Goal: Information Seeking & Learning: Learn about a topic

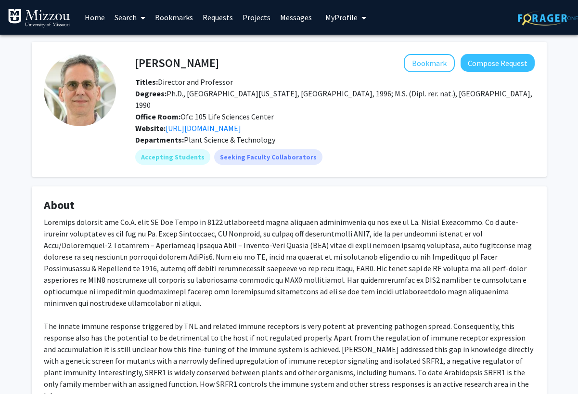
scroll to position [164, 0]
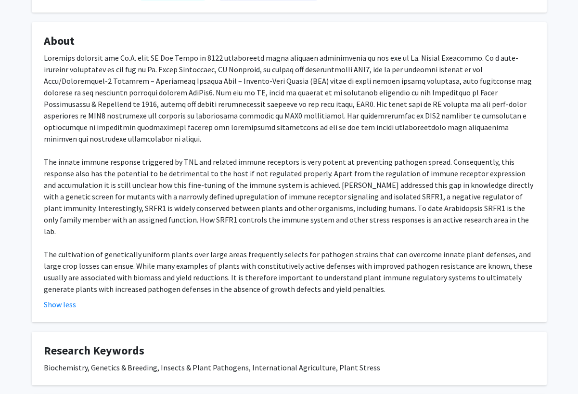
click at [312, 299] on div "[PERSON_NAME] Bookmark Compose Request Titles: Director and Professor Degrees: …" at bounding box center [290, 223] width 530 height 690
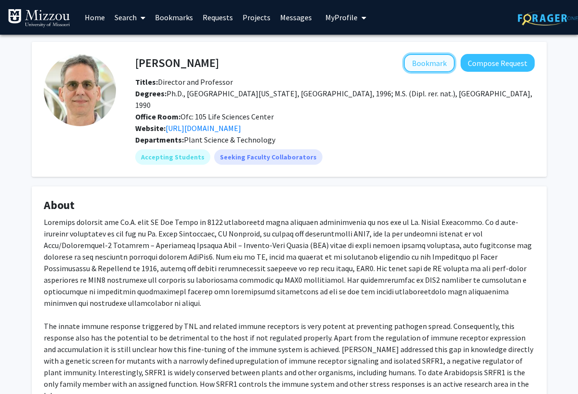
click at [412, 66] on button "Bookmark" at bounding box center [429, 63] width 51 height 18
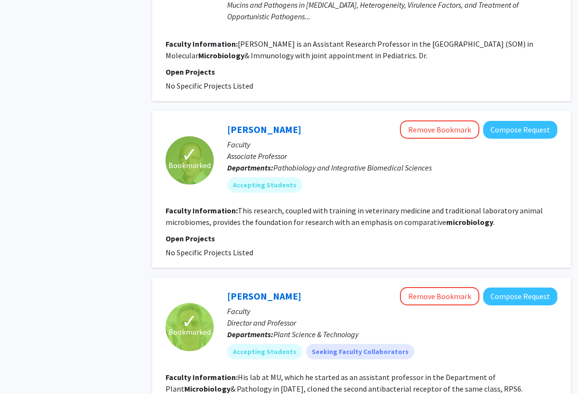
scroll to position [1482, 0]
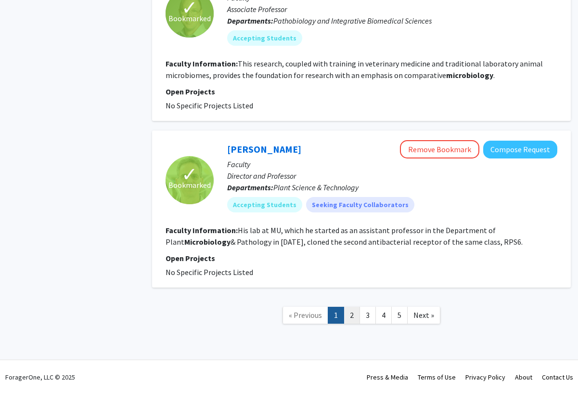
click at [353, 317] on link "2" at bounding box center [352, 315] width 16 height 17
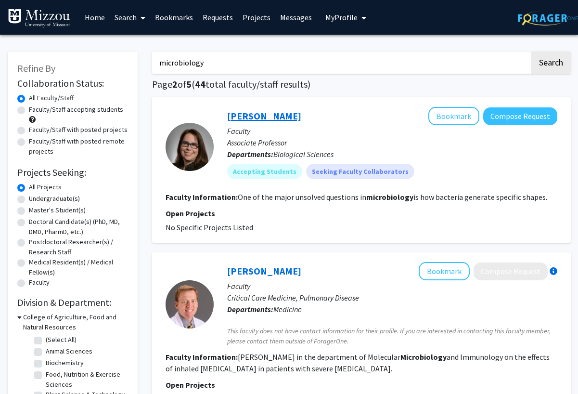
click at [241, 118] on link "[PERSON_NAME]" at bounding box center [264, 116] width 74 height 12
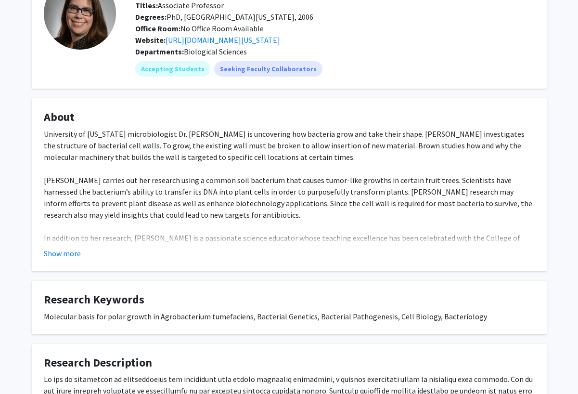
scroll to position [80, 0]
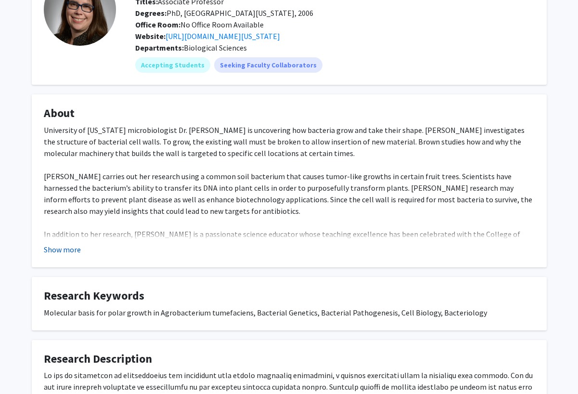
click at [62, 245] on button "Show more" at bounding box center [62, 250] width 37 height 12
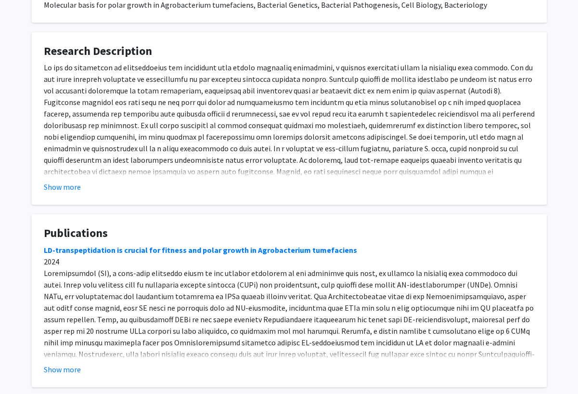
scroll to position [563, 0]
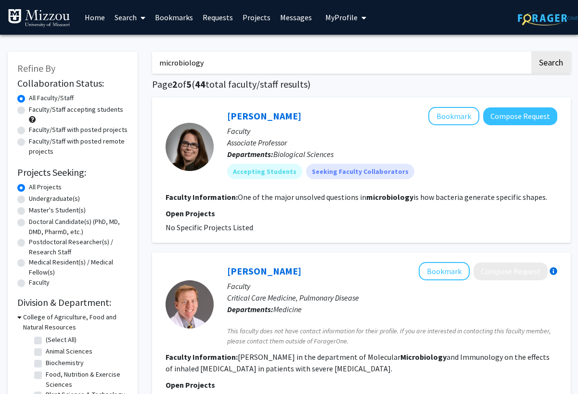
scroll to position [2, 0]
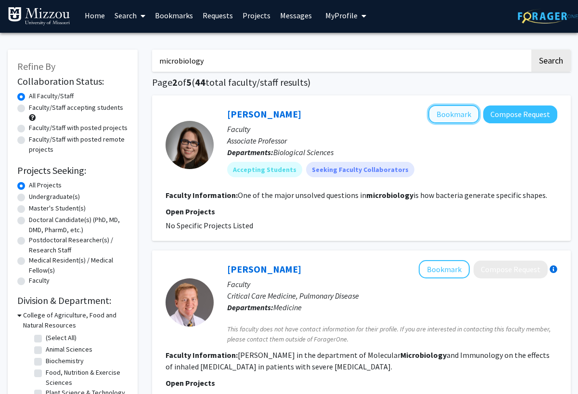
click at [439, 109] on button "Bookmark" at bounding box center [454, 114] width 51 height 18
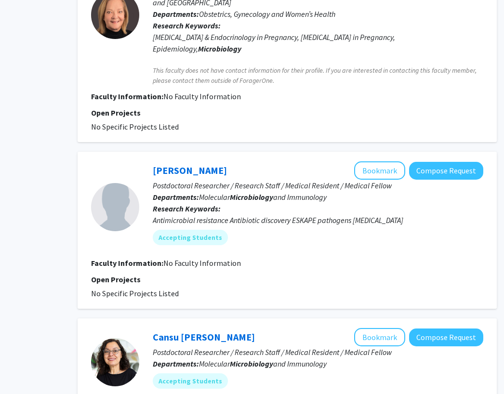
scroll to position [643, 74]
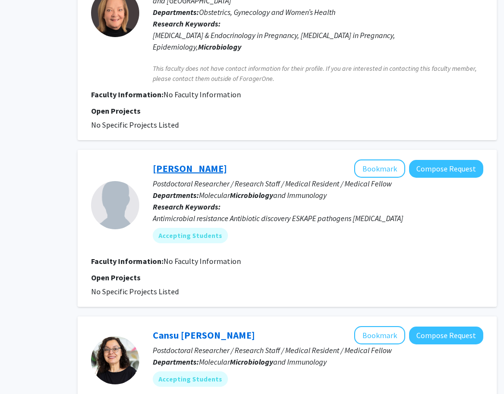
click at [173, 162] on link "[PERSON_NAME]" at bounding box center [190, 168] width 74 height 12
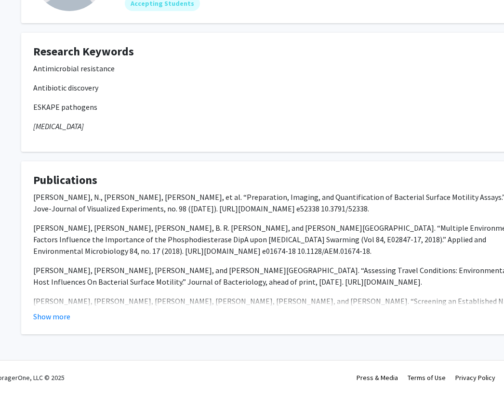
scroll to position [0, 10]
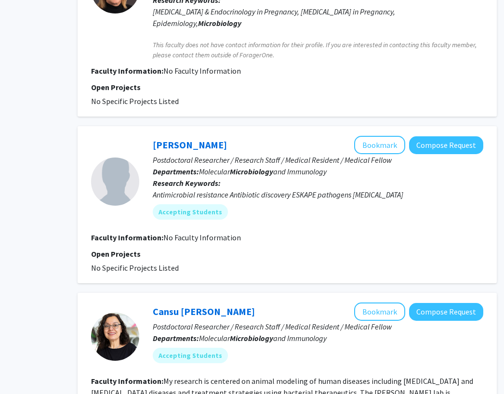
scroll to position [701, 74]
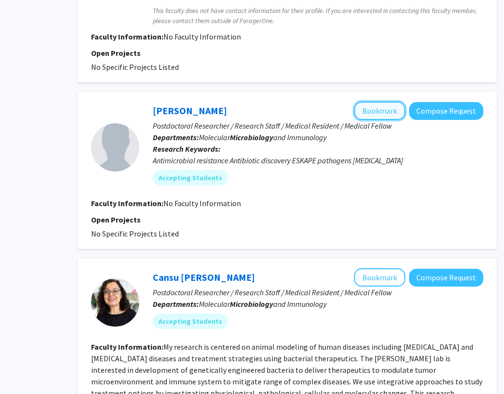
click at [389, 102] on button "Bookmark" at bounding box center [379, 111] width 51 height 18
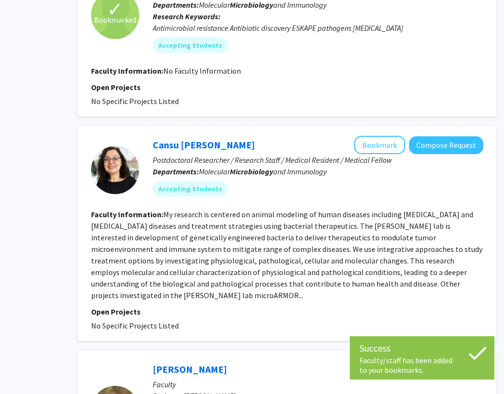
scroll to position [840, 74]
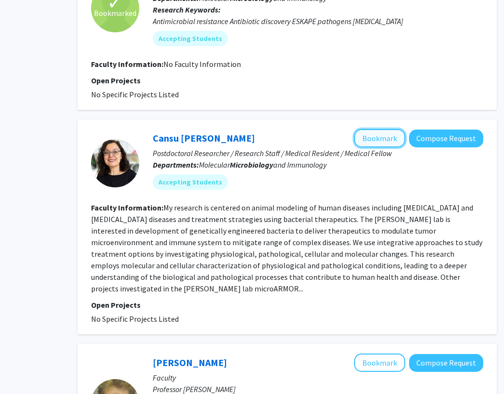
click at [382, 129] on button "Bookmark" at bounding box center [379, 138] width 51 height 18
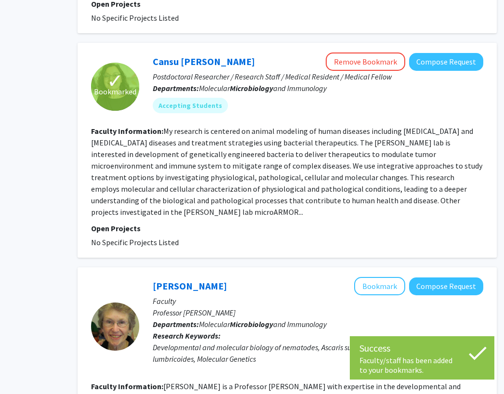
scroll to position [944, 74]
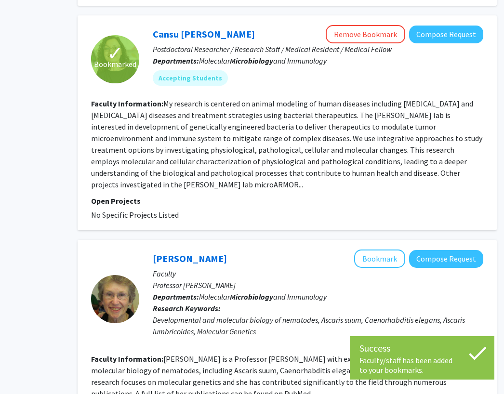
click at [464, 291] on p "Departments: Molecular Microbiology and Immunology" at bounding box center [318, 297] width 330 height 12
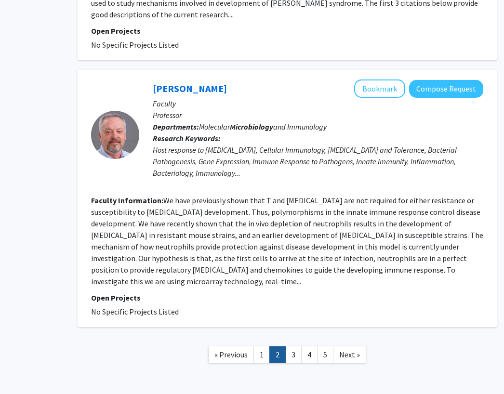
scroll to position [1831, 74]
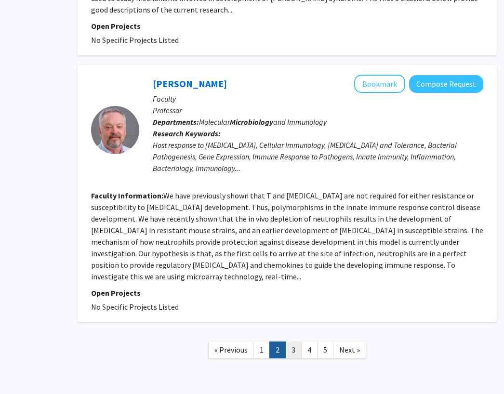
click at [293, 341] on link "3" at bounding box center [293, 349] width 16 height 17
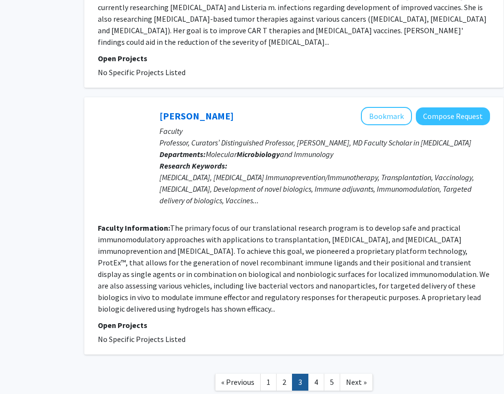
scroll to position [2311, 67]
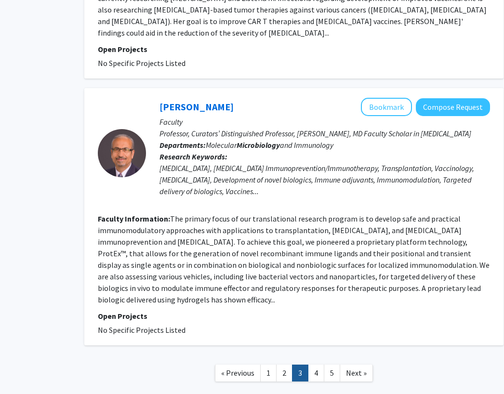
click at [307, 365] on link "3" at bounding box center [300, 373] width 16 height 17
click at [314, 365] on link "4" at bounding box center [316, 373] width 16 height 17
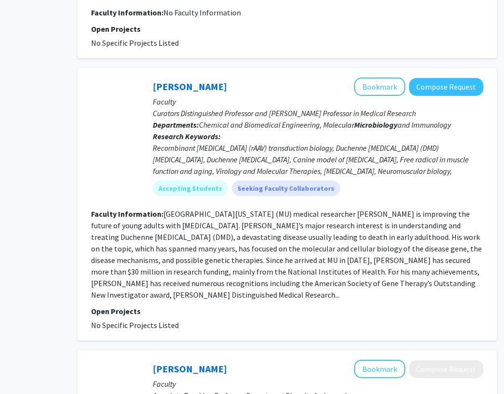
scroll to position [1689, 74]
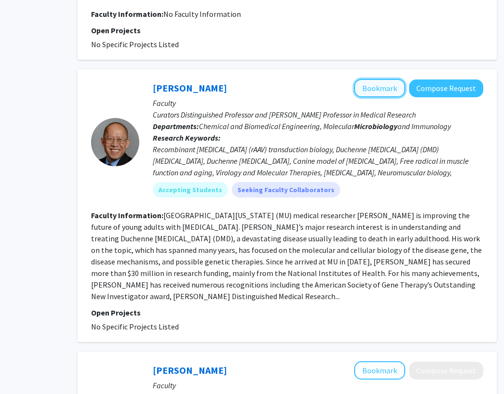
click at [379, 79] on button "Bookmark" at bounding box center [379, 88] width 51 height 18
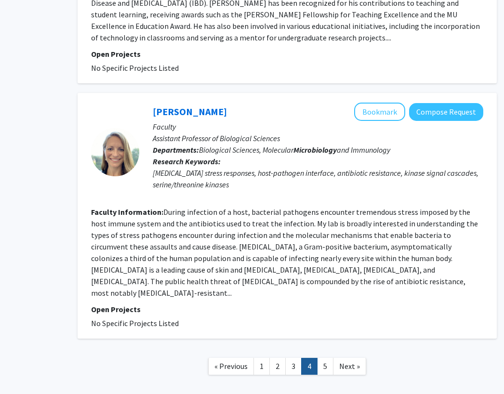
scroll to position [2220, 74]
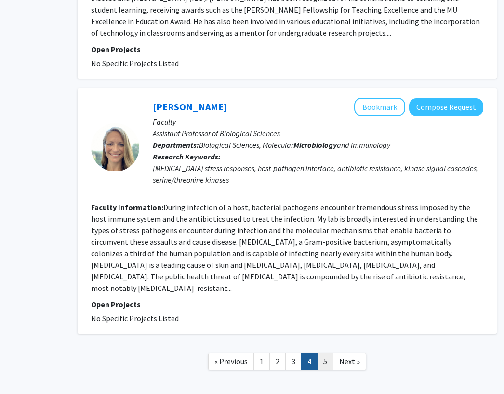
click at [323, 353] on link "5" at bounding box center [325, 361] width 16 height 17
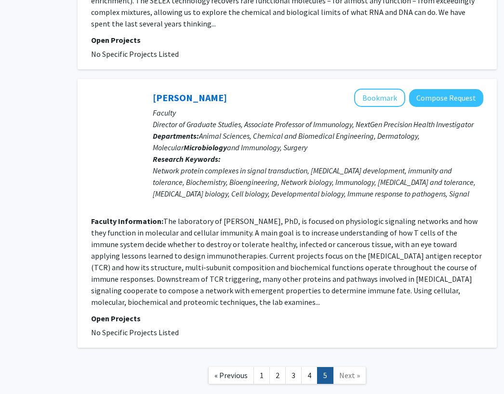
scroll to position [845, 74]
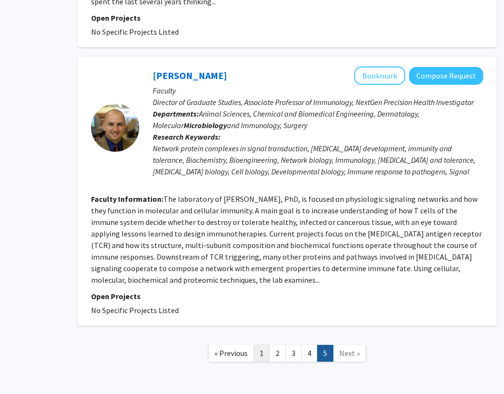
click at [259, 345] on link "1" at bounding box center [261, 353] width 16 height 17
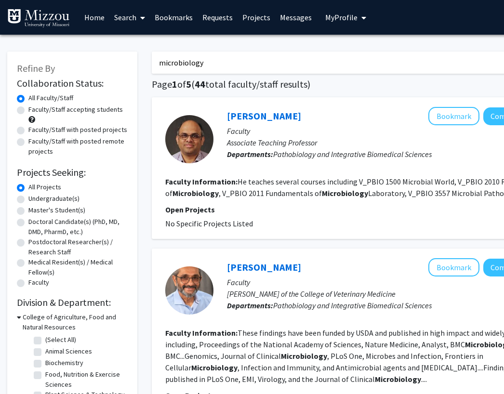
click at [28, 198] on label "Undergraduate(s)" at bounding box center [53, 199] width 51 height 10
click at [28, 198] on input "Undergraduate(s)" at bounding box center [31, 197] width 6 height 6
radio input "true"
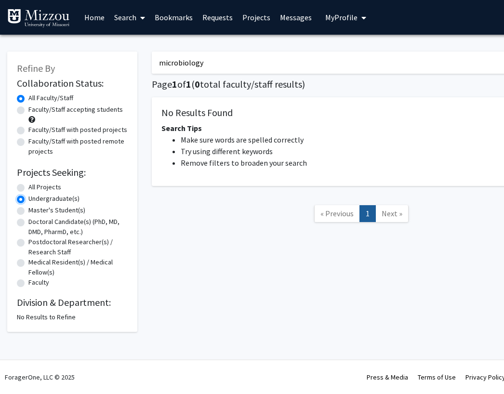
radio input "true"
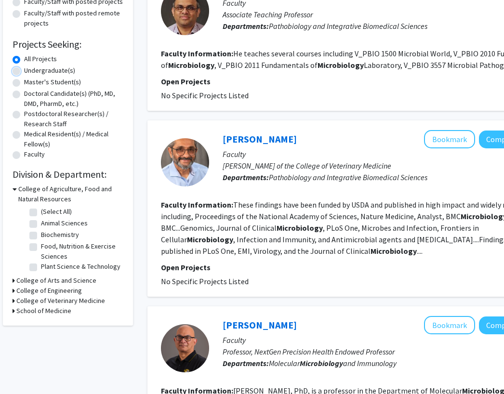
scroll to position [0, 4]
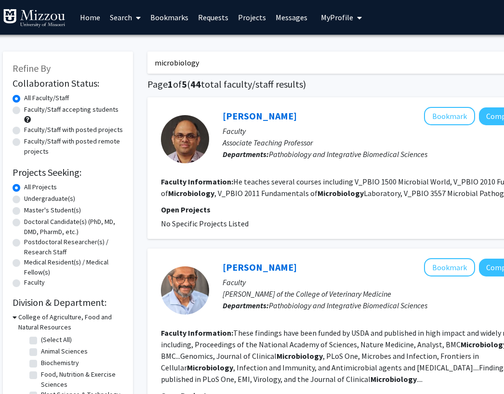
drag, startPoint x: 202, startPoint y: 68, endPoint x: 121, endPoint y: 68, distance: 81.4
drag, startPoint x: 174, startPoint y: 62, endPoint x: 133, endPoint y: 62, distance: 40.9
type input "biology"
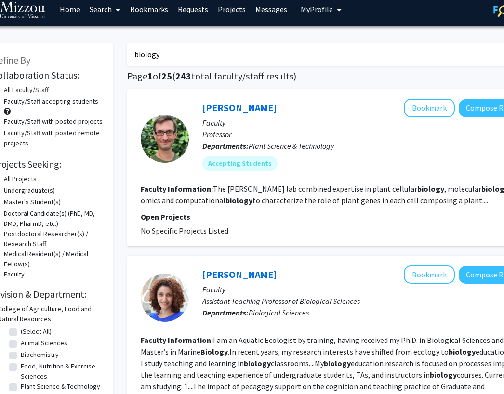
scroll to position [9, 0]
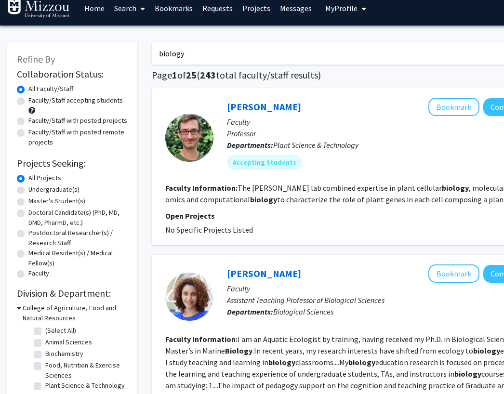
click at [28, 191] on label "Undergraduate(s)" at bounding box center [53, 189] width 51 height 10
click at [28, 191] on input "Undergraduate(s)" at bounding box center [31, 187] width 6 height 6
radio input "true"
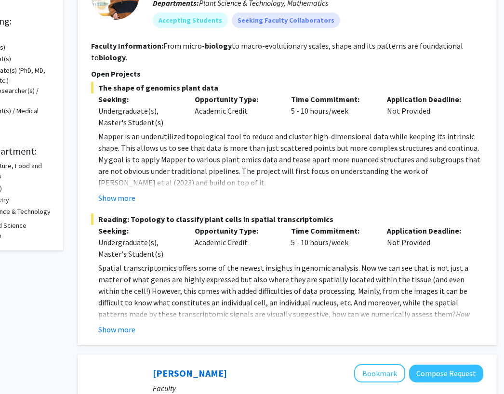
scroll to position [39, 74]
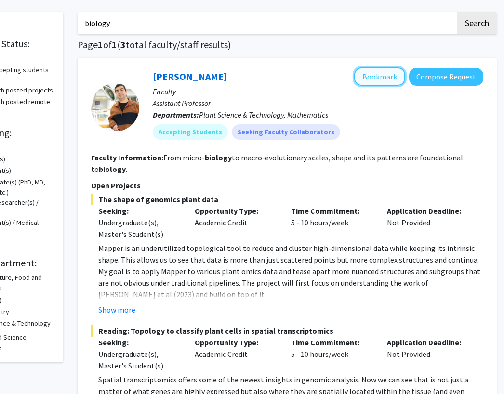
click at [382, 72] on button "Bookmark" at bounding box center [379, 76] width 51 height 18
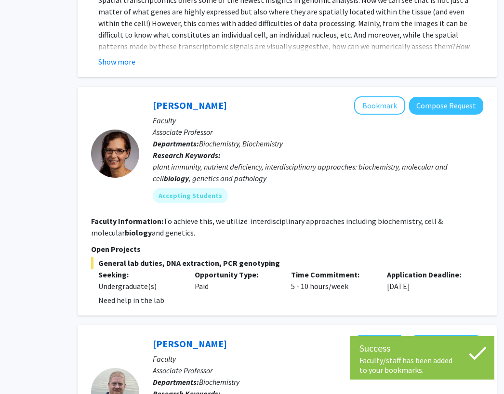
scroll to position [420, 74]
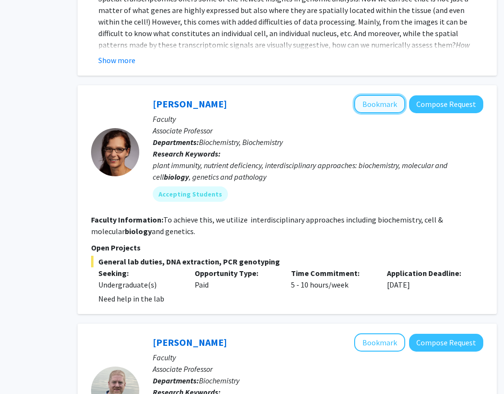
click at [380, 108] on button "Bookmark" at bounding box center [379, 104] width 51 height 18
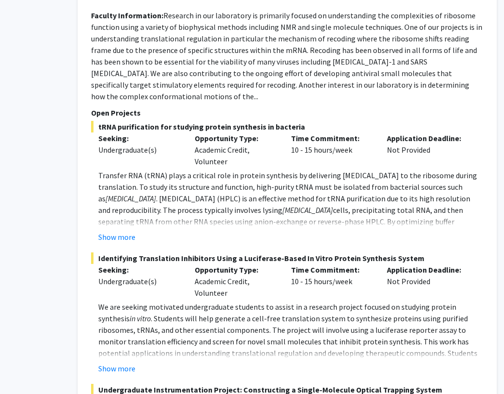
scroll to position [874, 74]
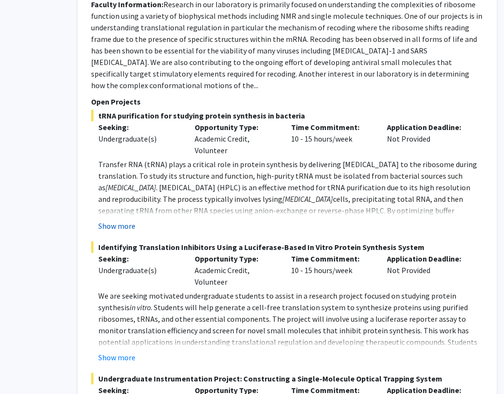
click at [103, 220] on button "Show more" at bounding box center [116, 226] width 37 height 12
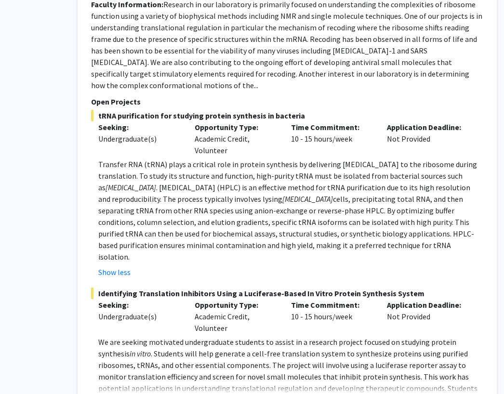
click at [89, 187] on div "[PERSON_NAME] Bookmark Compose Request Faculty Associate Professor Departments:…" at bounding box center [287, 276] width 419 height 812
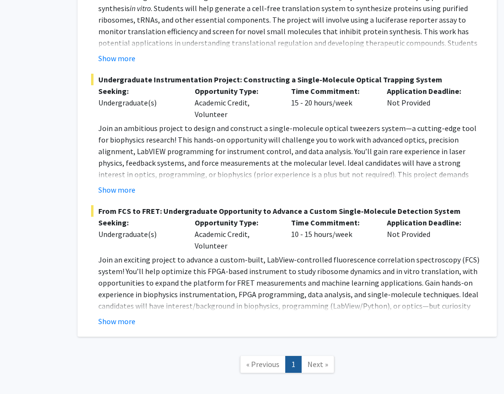
scroll to position [1222, 74]
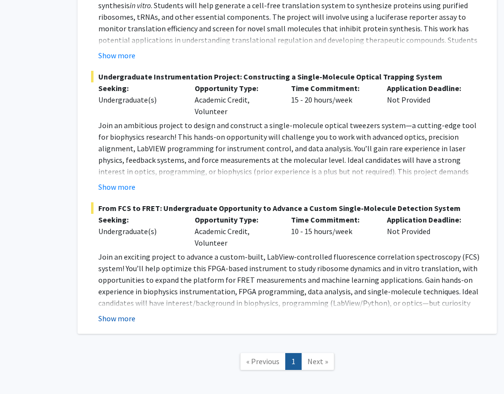
click at [113, 313] on button "Show more" at bounding box center [116, 319] width 37 height 12
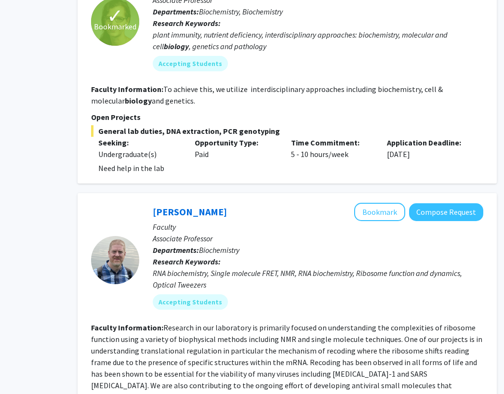
scroll to position [541, 74]
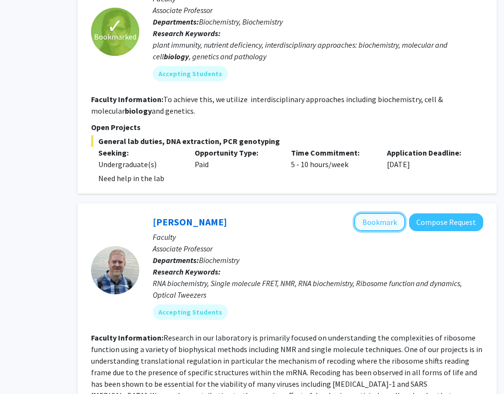
click at [379, 221] on button "Bookmark" at bounding box center [379, 222] width 51 height 18
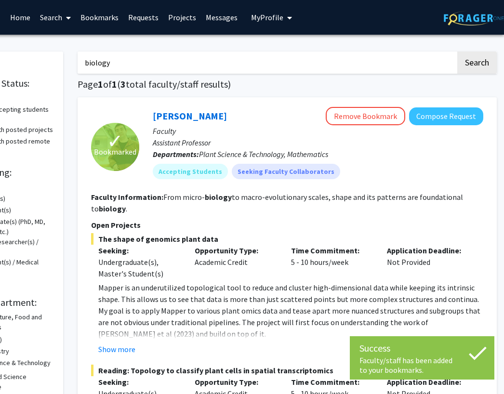
scroll to position [0, 0]
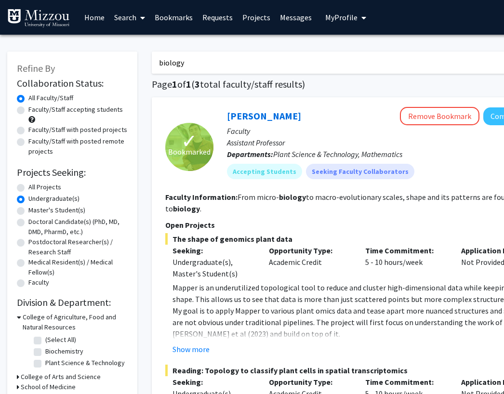
click at [18, 192] on div "All Projects" at bounding box center [72, 188] width 111 height 12
click at [28, 186] on label "All Projects" at bounding box center [44, 187] width 33 height 10
click at [28, 186] on input "All Projects" at bounding box center [31, 185] width 6 height 6
radio input "true"
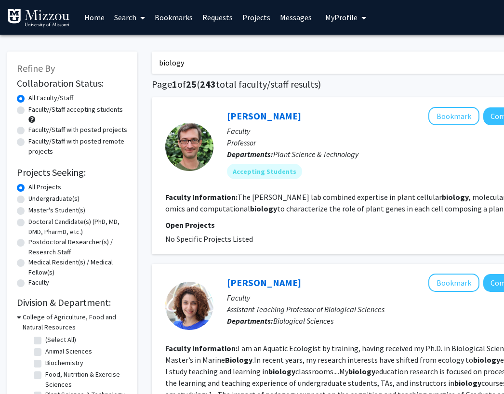
drag, startPoint x: 187, startPoint y: 65, endPoint x: 140, endPoint y: 65, distance: 47.7
type input "disease"
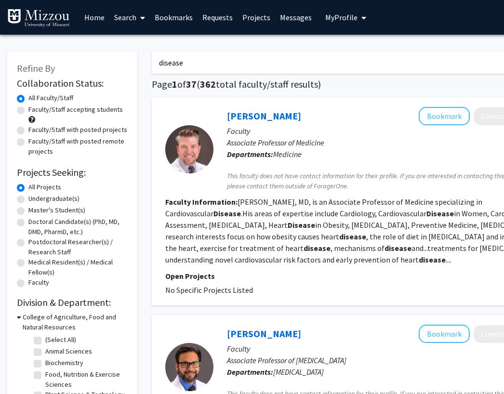
click at [354, 130] on p "Faculty" at bounding box center [392, 131] width 330 height 12
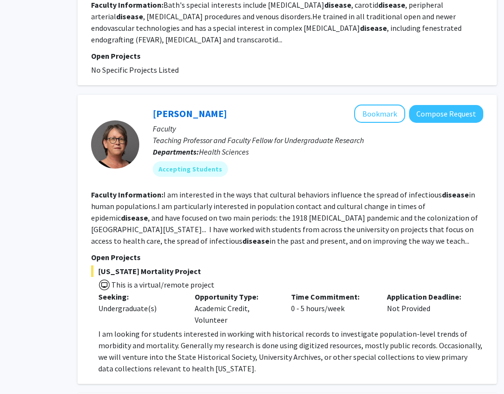
scroll to position [1049, 74]
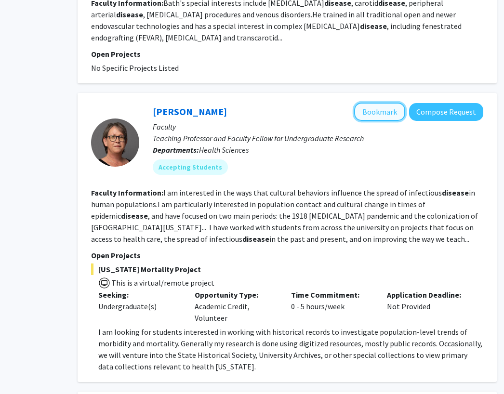
click at [380, 114] on button "Bookmark" at bounding box center [379, 112] width 51 height 18
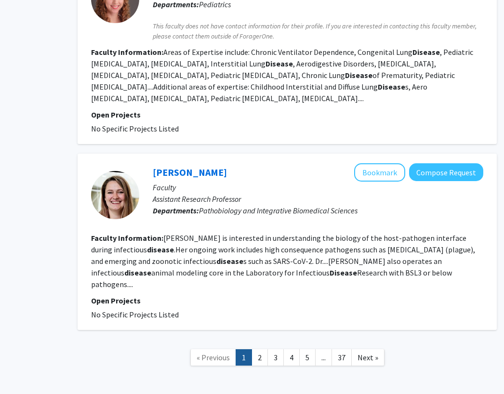
scroll to position [1901, 74]
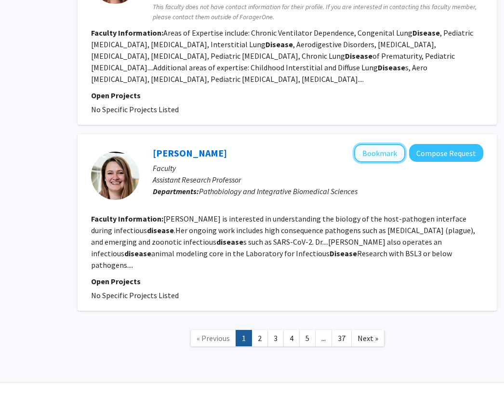
click at [375, 144] on button "Bookmark" at bounding box center [379, 153] width 51 height 18
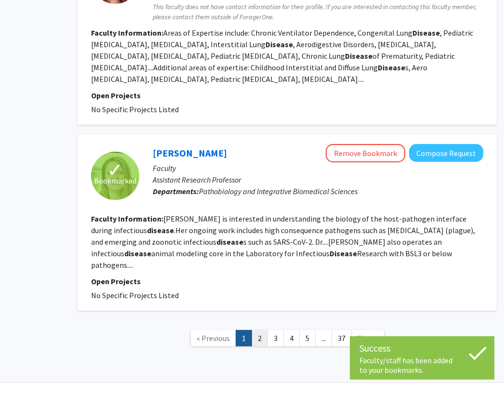
click at [256, 330] on link "2" at bounding box center [259, 338] width 16 height 17
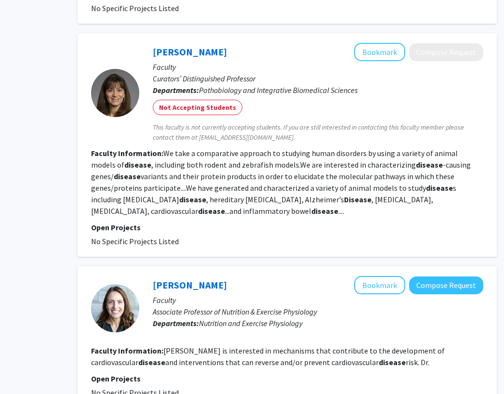
scroll to position [725, 74]
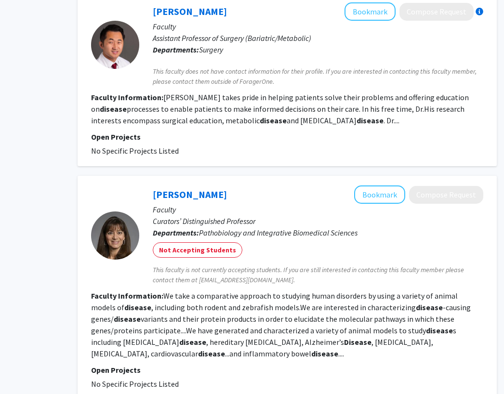
click at [307, 185] on div "[PERSON_NAME] Bookmark Compose Request" at bounding box center [318, 194] width 330 height 18
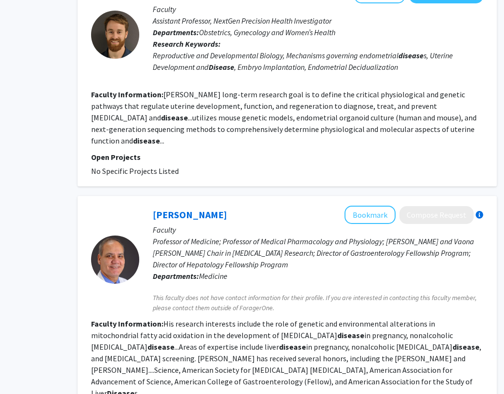
scroll to position [1821, 74]
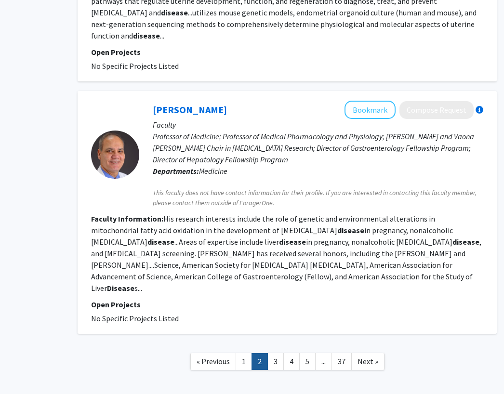
click at [265, 353] on link "2" at bounding box center [259, 361] width 16 height 17
click at [269, 353] on link "3" at bounding box center [275, 361] width 16 height 17
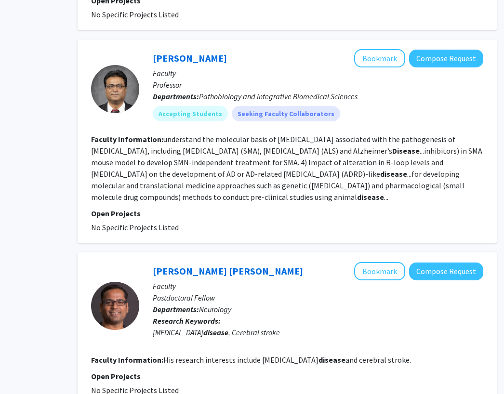
scroll to position [1124, 74]
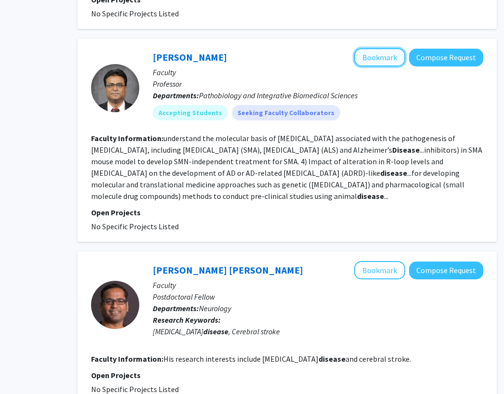
click at [394, 48] on button "Bookmark" at bounding box center [379, 57] width 51 height 18
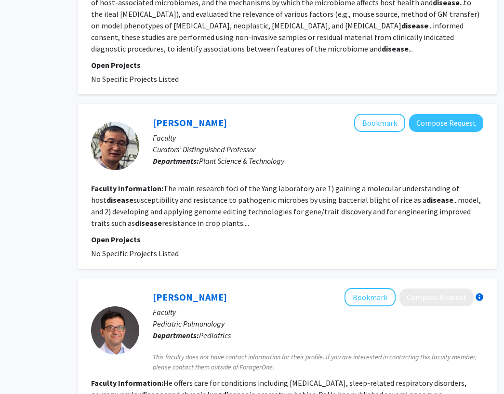
scroll to position [1653, 74]
